Goal: Use online tool/utility

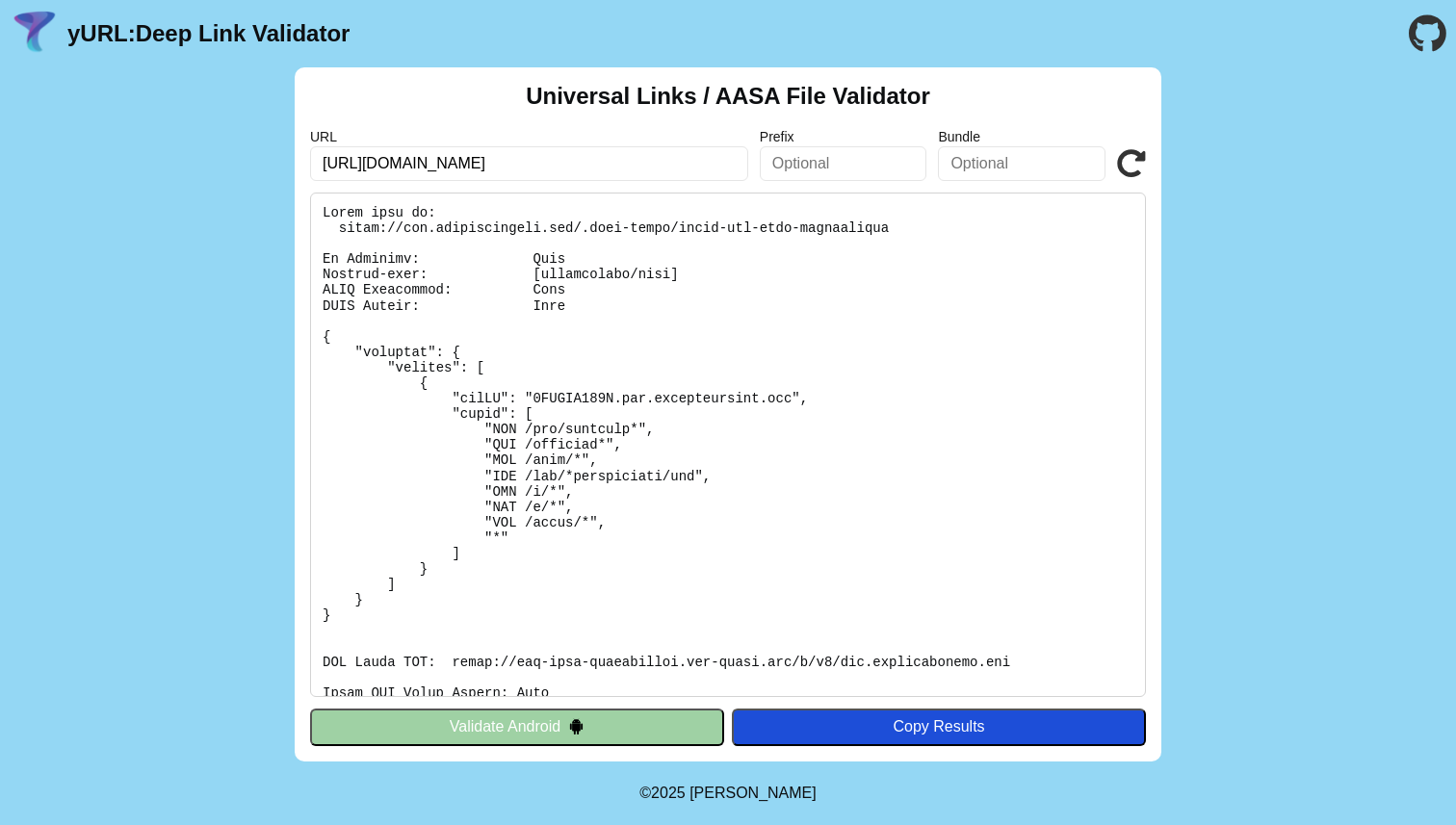
scroll to position [310, 0]
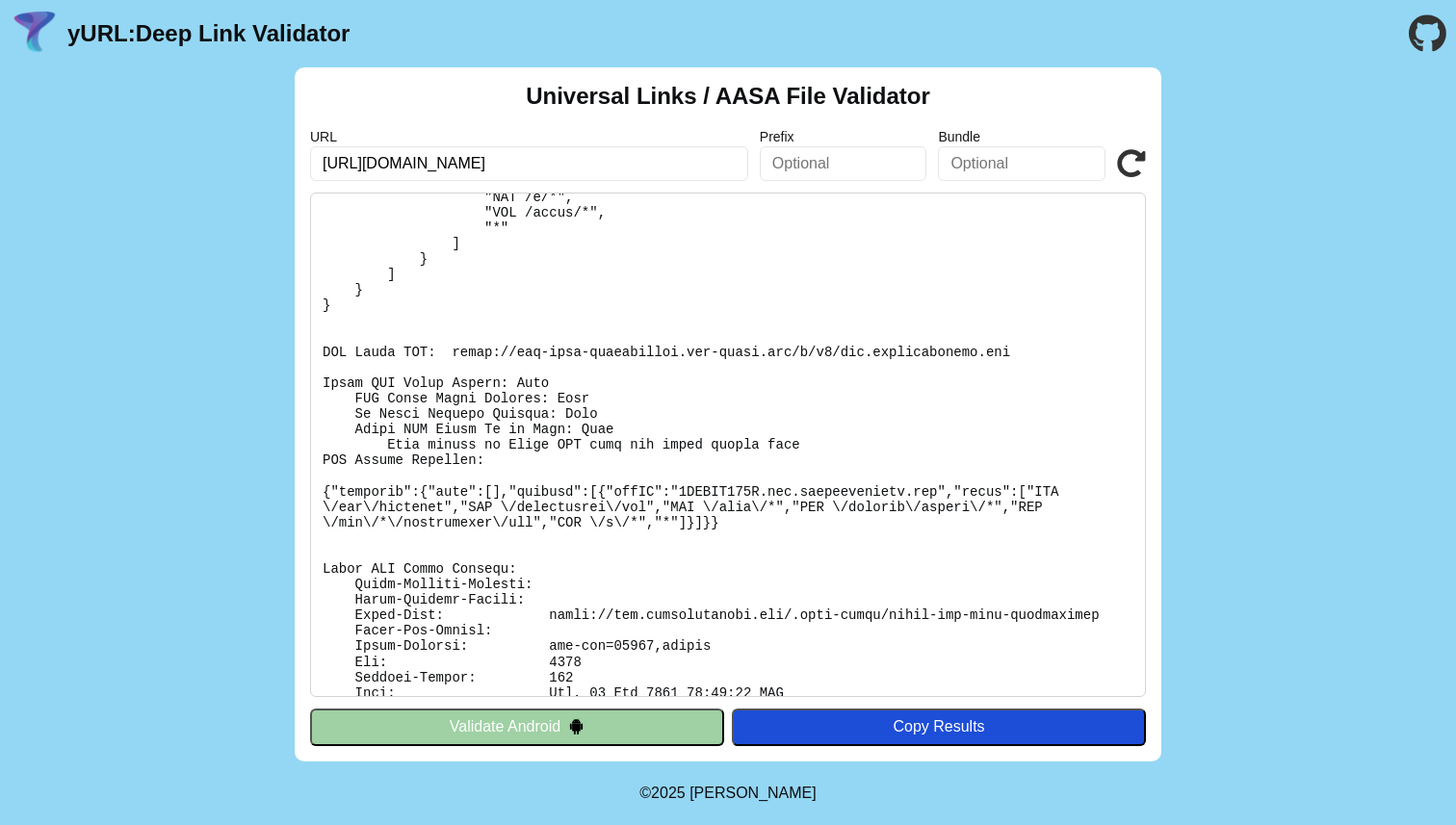
click at [1127, 155] on icon at bounding box center [1130, 163] width 29 height 29
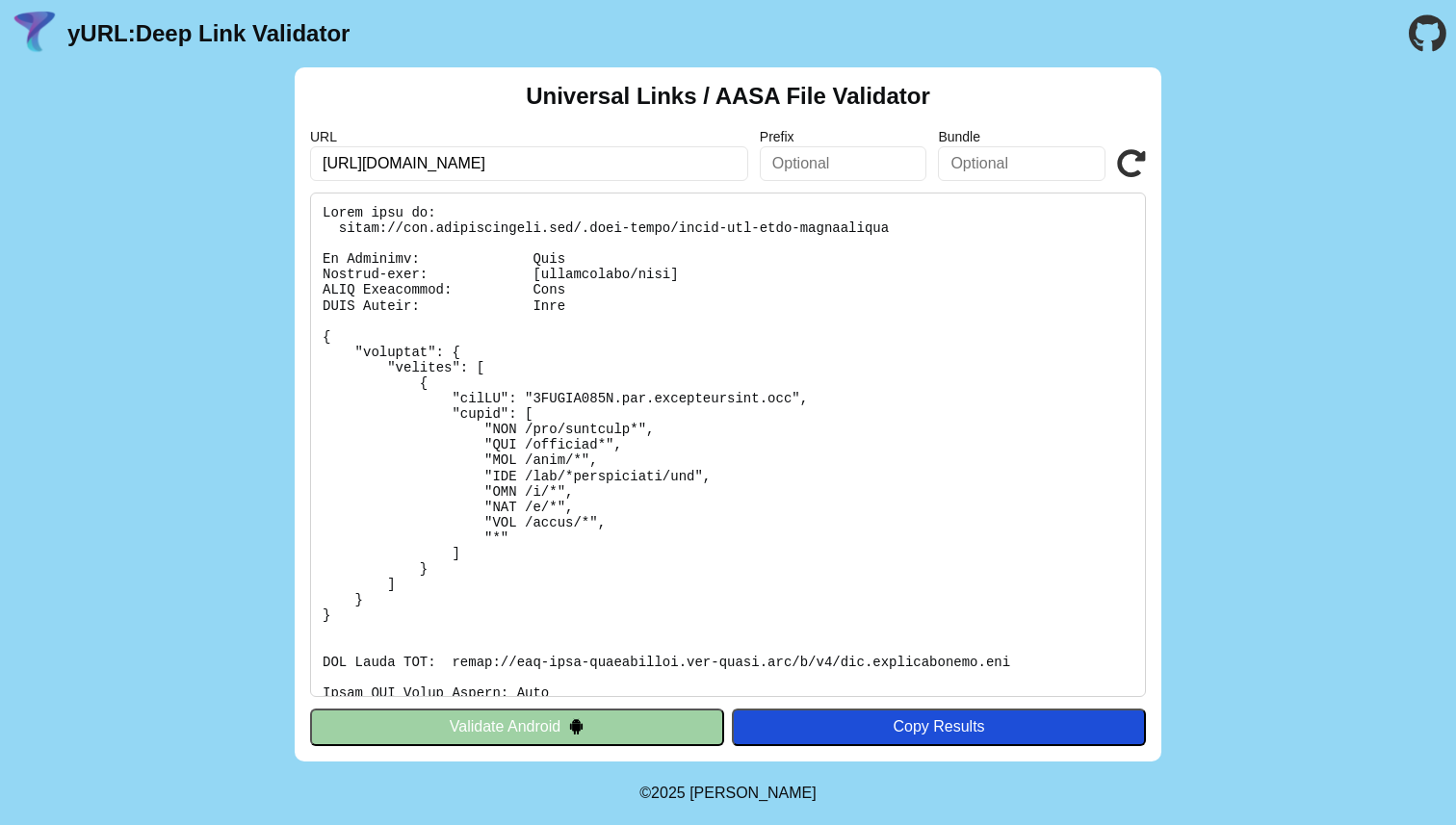
scroll to position [311, 0]
